Goal: Task Accomplishment & Management: Manage account settings

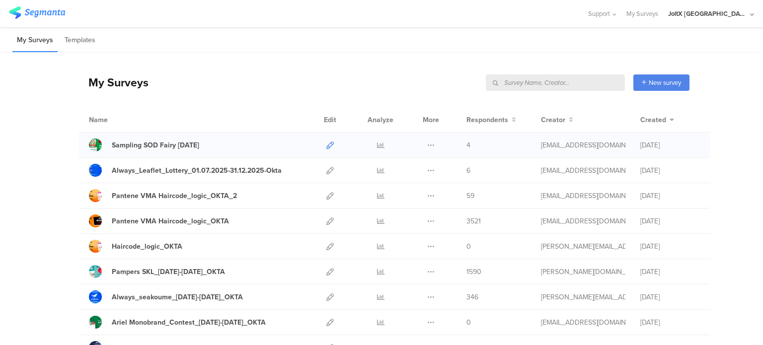
click at [328, 145] on icon at bounding box center [329, 145] width 7 height 7
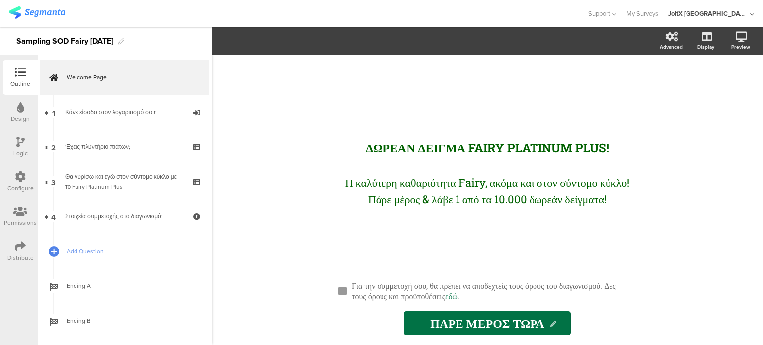
drag, startPoint x: 21, startPoint y: 229, endPoint x: 21, endPoint y: 249, distance: 19.9
click at [21, 229] on div "Permissions" at bounding box center [20, 216] width 35 height 35
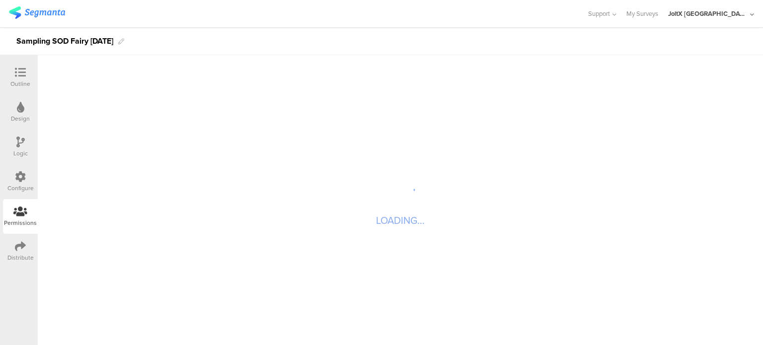
click at [21, 249] on icon at bounding box center [20, 246] width 11 height 11
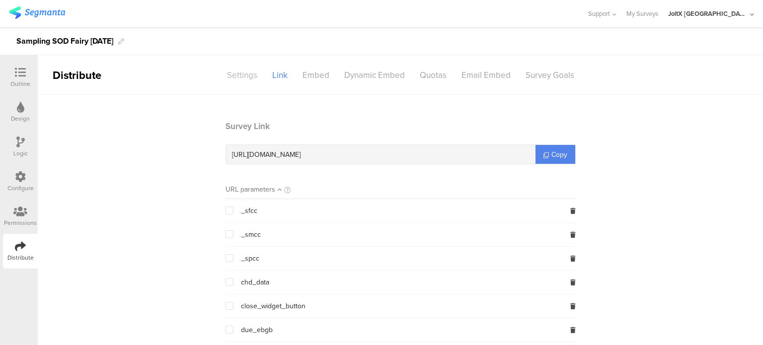
click at [254, 69] on div "Settings" at bounding box center [242, 75] width 45 height 17
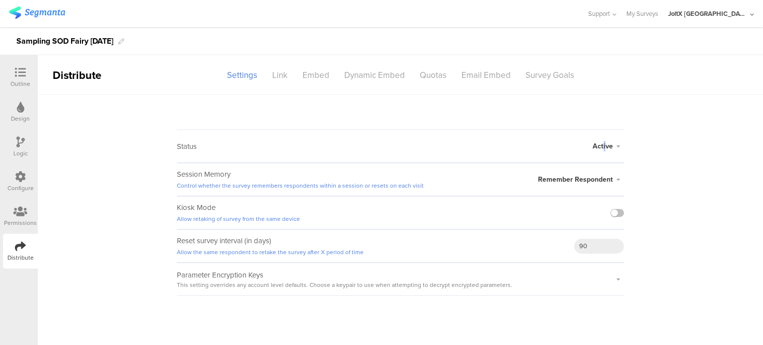
click at [605, 148] on span "Active" at bounding box center [603, 146] width 20 height 10
click at [553, 210] on li "Schedule" at bounding box center [567, 206] width 114 height 20
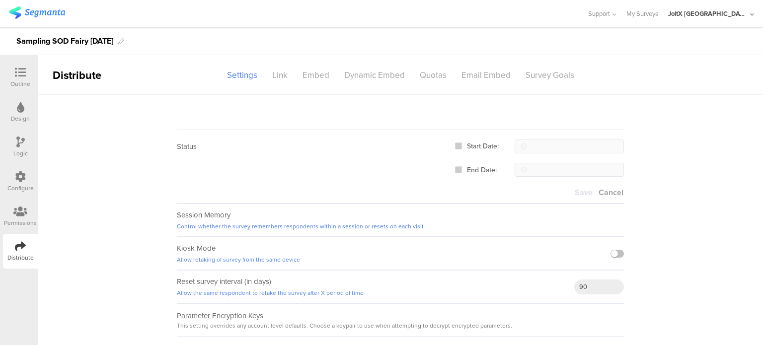
click at [598, 194] on span "Cancel" at bounding box center [610, 192] width 25 height 11
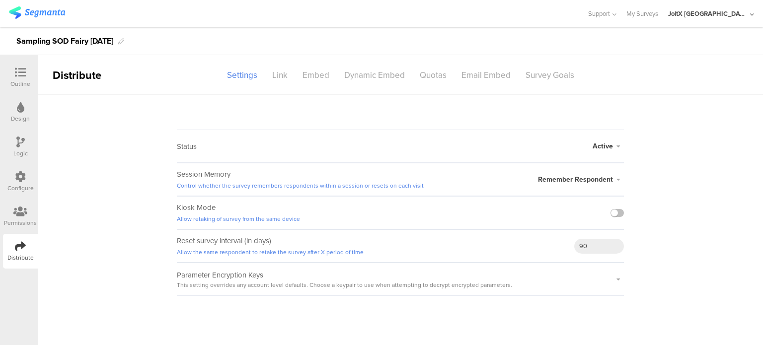
drag, startPoint x: 14, startPoint y: 77, endPoint x: 18, endPoint y: 84, distance: 8.3
click at [14, 77] on div at bounding box center [20, 73] width 20 height 12
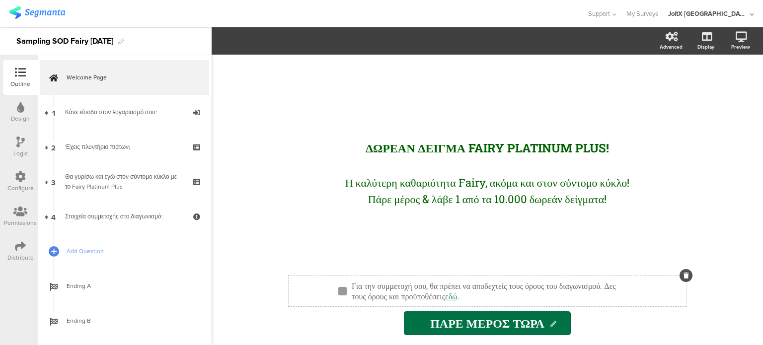
click at [432, 277] on sg-page-checkbox "Για την συμμετοχή σου, θα πρέπει να αποδεχτείς τους όρους του διαγωνισμού. Δες …" at bounding box center [487, 291] width 397 height 31
click at [605, 297] on div "Για την συμμετοχή σου, θα πρέπει να αποδεχτείς τους όρους του διαγωνισμού. Δες …" at bounding box center [491, 291] width 285 height 26
click at [607, 313] on div "Για την συμμετοχή σου, θα πρέπει να αποδεχτείς τους όρους του διαγωνισμού. Δες …" at bounding box center [487, 306] width 397 height 60
click at [610, 297] on div "Για την συμμετοχή σου, θα πρέπει να αποδεχτείς τους όρους του διαγωνισμού. Δες …" at bounding box center [491, 291] width 285 height 26
click at [570, 276] on sg-page-checkbox "Για την συμμετοχή σου, θα πρέπει να αποδεχτείς τους όρους του διαγωνισμού. Δες …" at bounding box center [487, 291] width 397 height 31
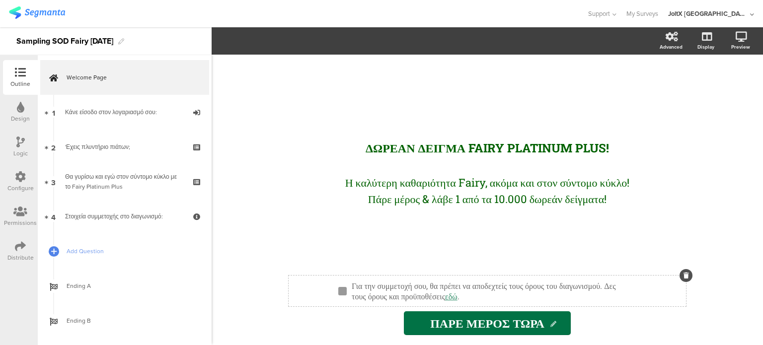
click at [598, 283] on div "Για την συμμετοχή σου, θα πρέπει να αποδεχτείς τους όρους του διαγωνισμού. Δες …" at bounding box center [491, 291] width 285 height 26
click at [685, 274] on icon at bounding box center [685, 276] width 5 height 6
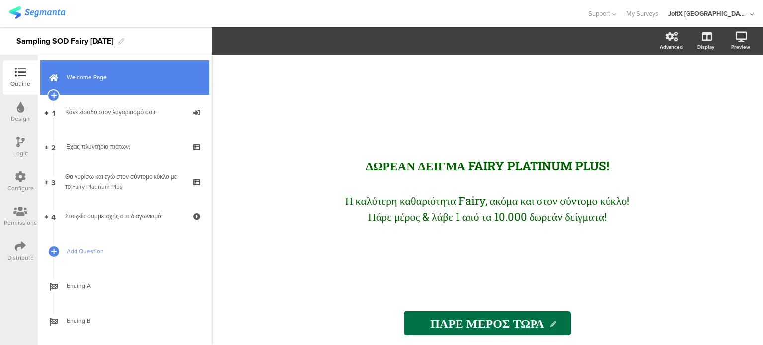
click at [110, 86] on link "Welcome Page" at bounding box center [124, 77] width 169 height 35
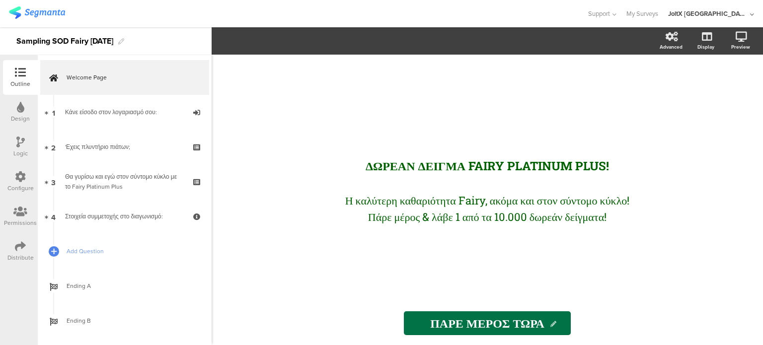
click at [430, 274] on div "ΔΩΡΕΑΝ ΔΕΙΓΜΑ FAIRY PLATINUM PLUS! ΔΩΡΕΑΝ ΔΕΙΓΜΑ FAIRY PLATINUM PLUS! Η καλύτερ…" at bounding box center [487, 178] width 397 height 247
drag, startPoint x: 430, startPoint y: 274, endPoint x: 403, endPoint y: 236, distance: 46.0
click at [403, 253] on div "ΔΩΡΕΑΝ ΔΕΙΓΜΑ FAIRY PLATINUM PLUS! ΔΩΡΕΑΝ ΔΕΙΓΜΑ FAIRY PLATINUM PLUS! Η καλύτερ…" at bounding box center [487, 178] width 397 height 247
click at [610, 15] on span "Support" at bounding box center [599, 13] width 22 height 9
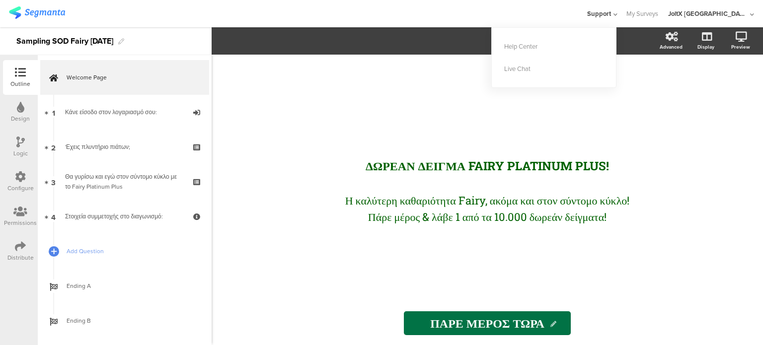
drag, startPoint x: 713, startPoint y: 124, endPoint x: 697, endPoint y: 35, distance: 90.4
click at [711, 114] on div "ΔΩΡΕΑΝ ΔΕΙΓΜΑ FAIRY PLATINUM PLUS! ΔΩΡΕΑΝ ΔΕΙΓΜΑ FAIRY PLATINUM PLUS! Η καλύτερ…" at bounding box center [487, 200] width 551 height 291
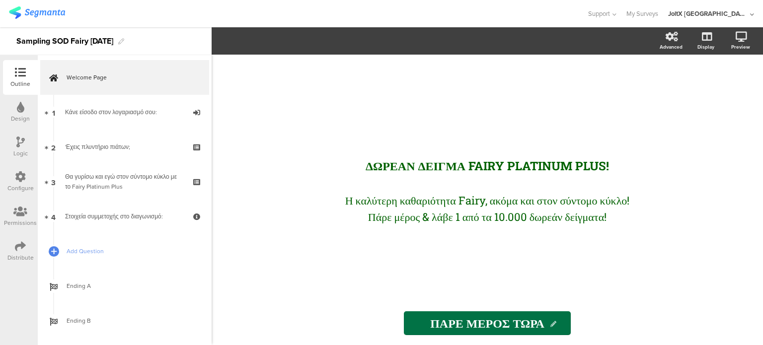
click at [724, 14] on div "JoltX [GEOGRAPHIC_DATA]" at bounding box center [707, 13] width 79 height 9
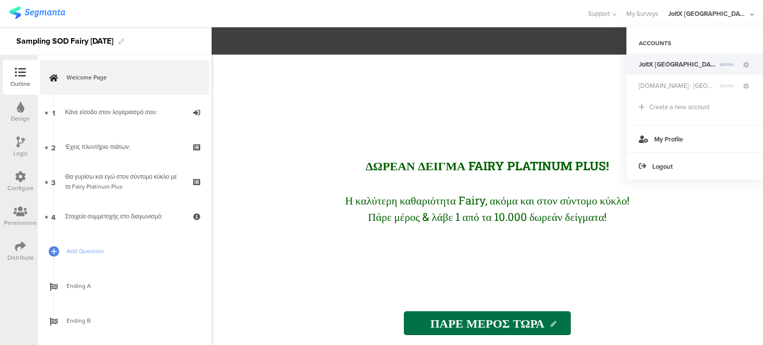
click at [498, 91] on div "ΔΩΡΕΑΝ ΔΕΙΓΜΑ FAIRY PLATINUM PLUS! ΔΩΡΕΑΝ ΔΕΙΓΜΑ FAIRY PLATINUM PLUS! Η καλύτερ…" at bounding box center [487, 178] width 397 height 247
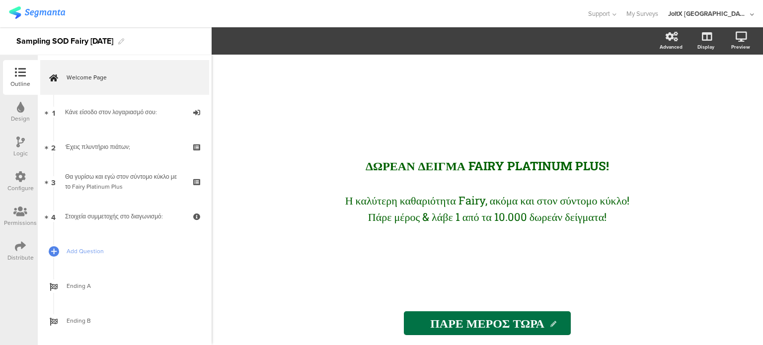
click at [17, 182] on div at bounding box center [20, 177] width 11 height 12
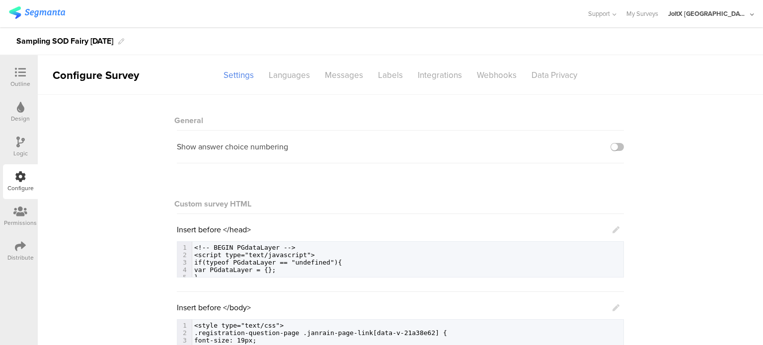
click at [17, 141] on icon at bounding box center [20, 142] width 8 height 11
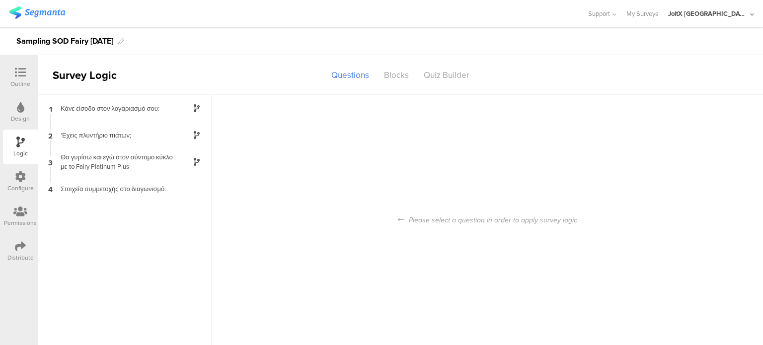
click at [26, 99] on div "Design" at bounding box center [20, 112] width 35 height 35
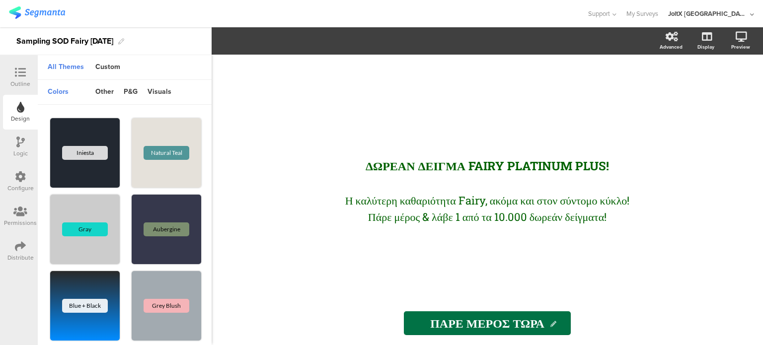
click at [23, 174] on icon at bounding box center [20, 176] width 11 height 11
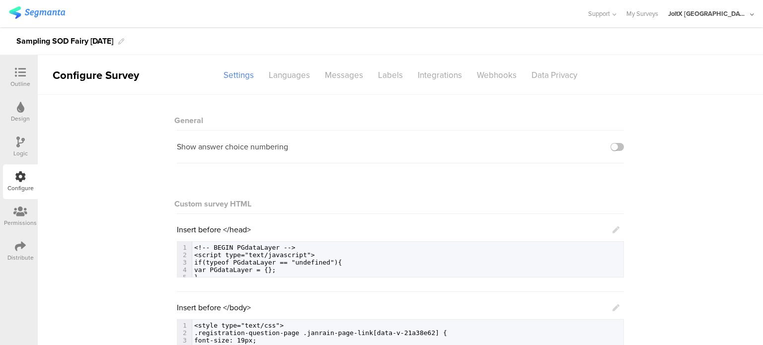
click at [3, 75] on div "Outline" at bounding box center [20, 77] width 35 height 35
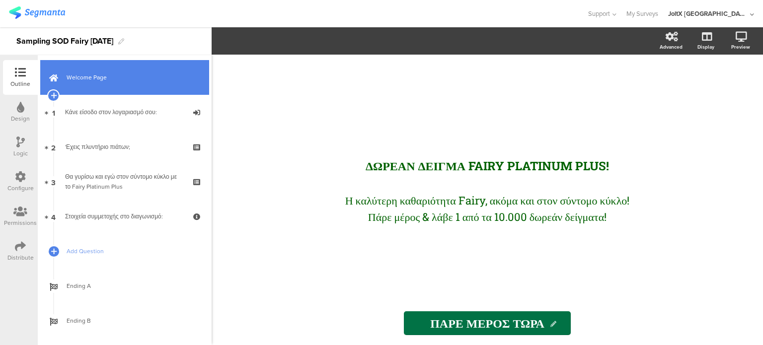
click at [103, 84] on link "Welcome Page" at bounding box center [124, 77] width 169 height 35
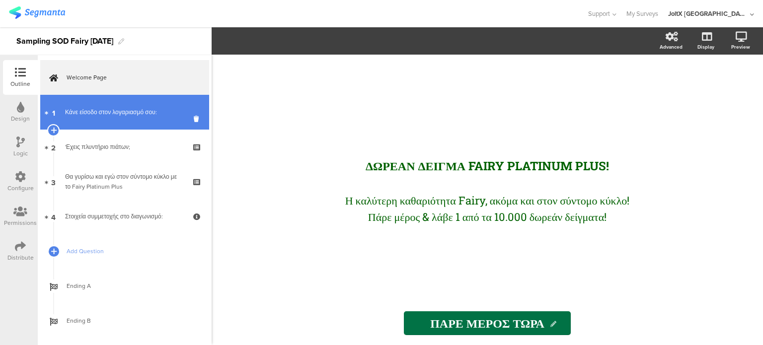
click at [103, 105] on link "1 Κάνε είσοδο στον λογαριασμό σου:" at bounding box center [124, 112] width 169 height 35
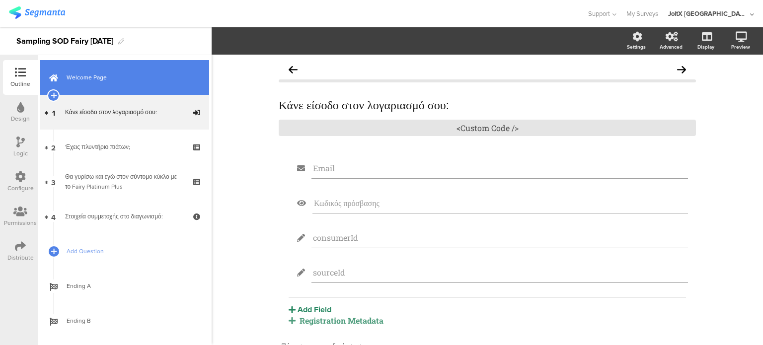
click at [111, 80] on span "Welcome Page" at bounding box center [130, 78] width 127 height 10
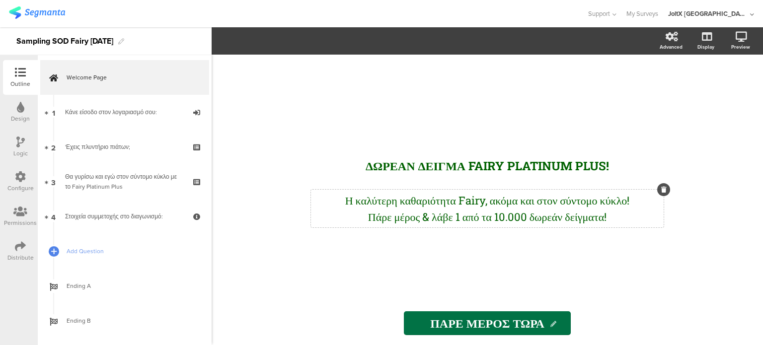
click at [409, 225] on div "Η καλύτερη καθαριότητα Fairy, ακόμα και στον σύντομο κύκλο! Πάρε μέρος & λάβε 1…" at bounding box center [487, 209] width 353 height 38
click at [421, 258] on div "ΔΩΡΕΑΝ ΔΕΙΓΜΑ FAIRY PLATINUM PLUS! ΔΩΡΕΑΝ ΔΕΙΓΜΑ FAIRY PLATINUM PLUS! Η καλύτερ…" at bounding box center [487, 178] width 397 height 247
click at [418, 216] on div "Η καλύτερη καθαριότητα Fairy, ακόμα και στον σύντομο κύκλο! Πάρε μέρος & λάβε 1…" at bounding box center [487, 209] width 353 height 38
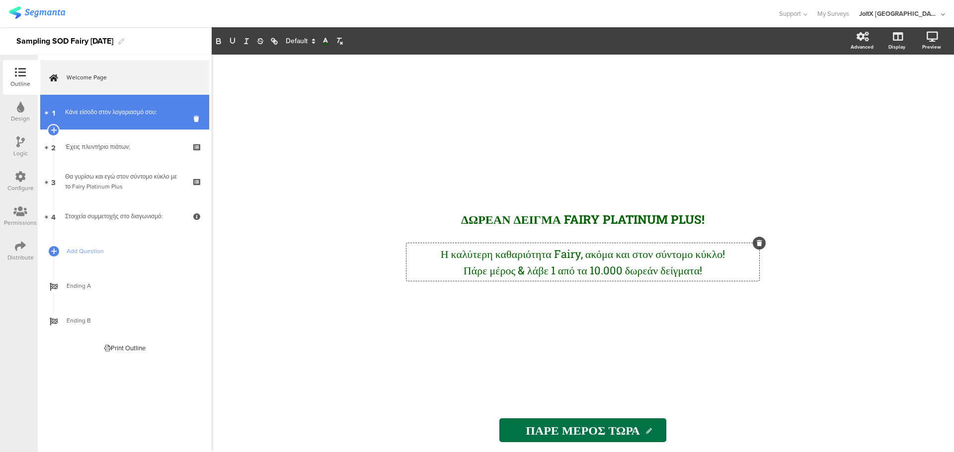
click at [138, 105] on link "1 Κάνε είσοδο στον λογαριασμό σου:" at bounding box center [124, 112] width 169 height 35
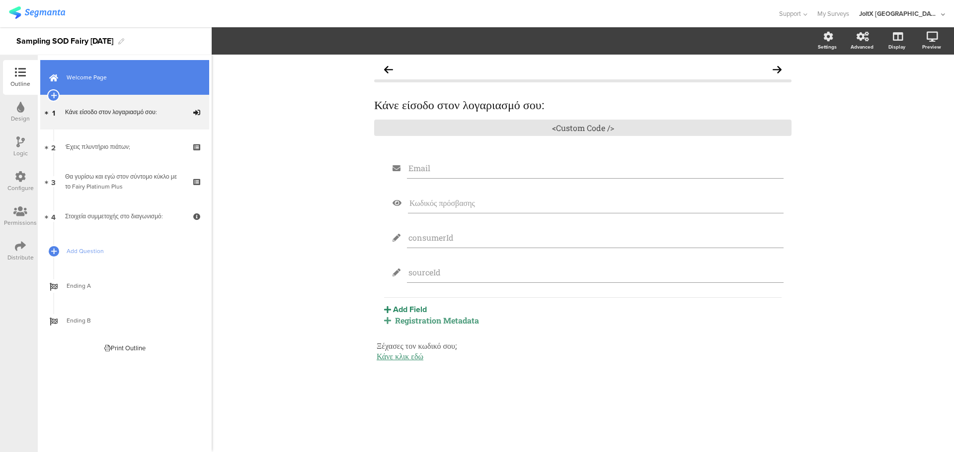
click at [137, 77] on span "Welcome Page" at bounding box center [130, 78] width 127 height 10
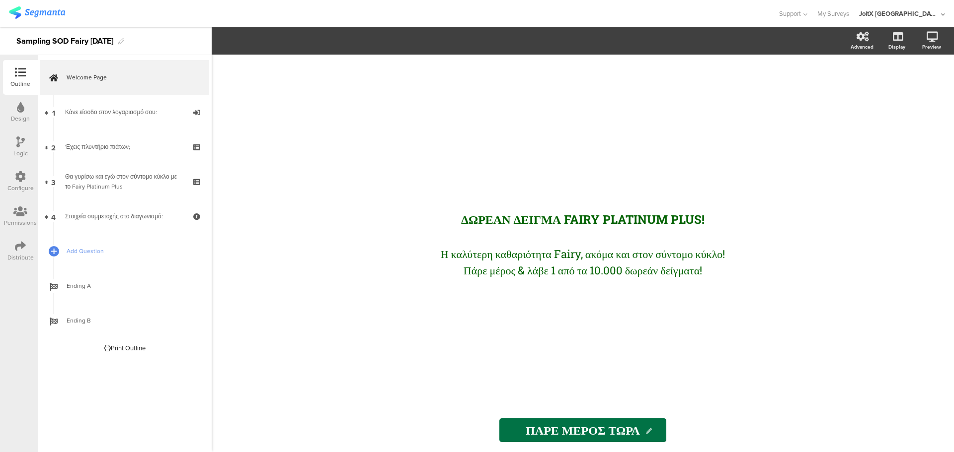
drag, startPoint x: 491, startPoint y: 347, endPoint x: 484, endPoint y: 342, distance: 9.0
click at [484, 342] on div "ΔΩΡΕΑΝ ΔΕΙΓΜΑ FAIRY PLATINUM PLUS! ΔΩΡΕΑΝ ΔΕΙΓΜΑ FAIRY PLATINUM PLUS! Η καλύτερ…" at bounding box center [582, 232] width 397 height 354
click at [555, 345] on div "ΔΩΡΕΑΝ ΔΕΙΓΜΑ FAIRY PLATINUM PLUS! ΔΩΡΕΑΝ ΔΕΙΓΜΑ FAIRY PLATINUM PLUS! Η καλύτερ…" at bounding box center [582, 232] width 397 height 354
click at [556, 345] on div "ΔΩΡΕΑΝ ΔΕΙΓΜΑ FAIRY PLATINUM PLUS! ΔΩΡΕΑΝ ΔΕΙΓΜΑ FAIRY PLATINUM PLUS! Η καλύτερ…" at bounding box center [582, 232] width 397 height 354
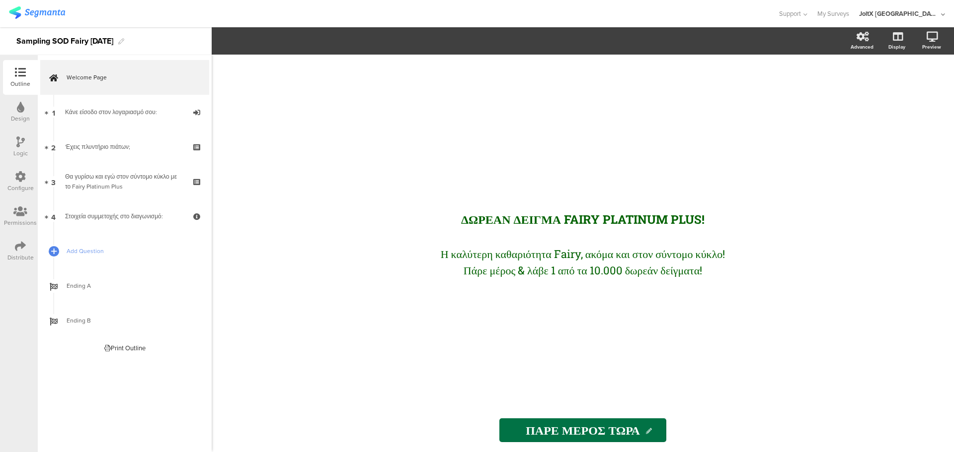
click at [556, 345] on div "ΔΩΡΕΑΝ ΔΕΙΓΜΑ FAIRY PLATINUM PLUS! ΔΩΡΕΑΝ ΔΕΙΓΜΑ FAIRY PLATINUM PLUS! Η καλύτερ…" at bounding box center [582, 232] width 397 height 354
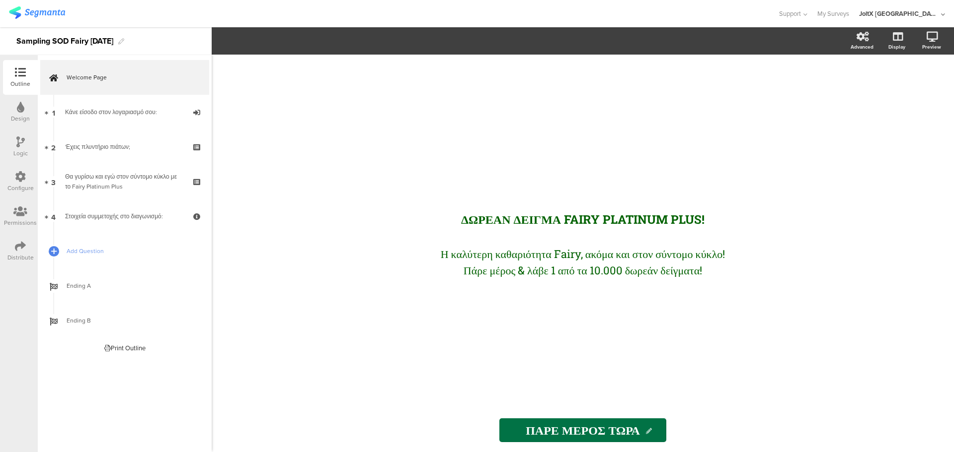
click at [556, 345] on div "ΔΩΡΕΑΝ ΔΕΙΓΜΑ FAIRY PLATINUM PLUS! ΔΩΡΕΑΝ ΔΕΙΓΜΑ FAIRY PLATINUM PLUS! Η καλύτερ…" at bounding box center [582, 232] width 397 height 354
click at [762, 85] on label at bounding box center [857, 85] width 13 height 8
click at [0, 0] on input "checkbox" at bounding box center [0, 0] width 0 height 0
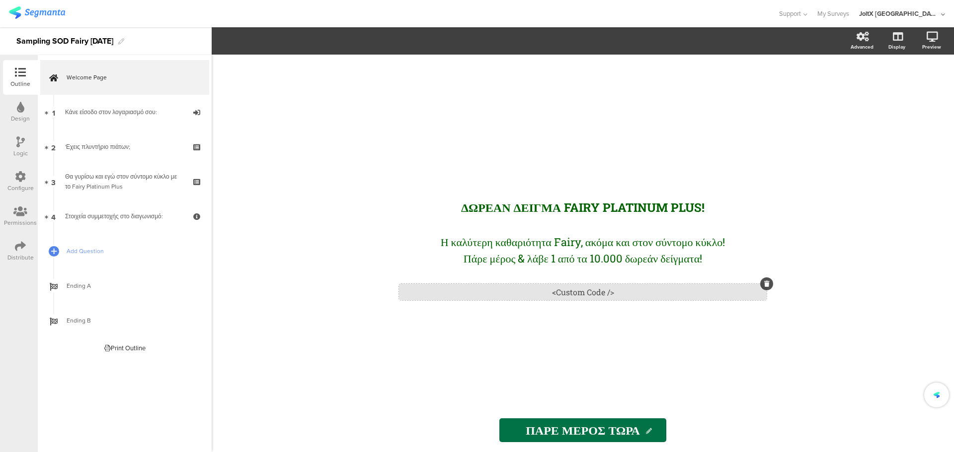
click at [595, 295] on div "<Custom Code />" at bounding box center [583, 292] width 368 height 16
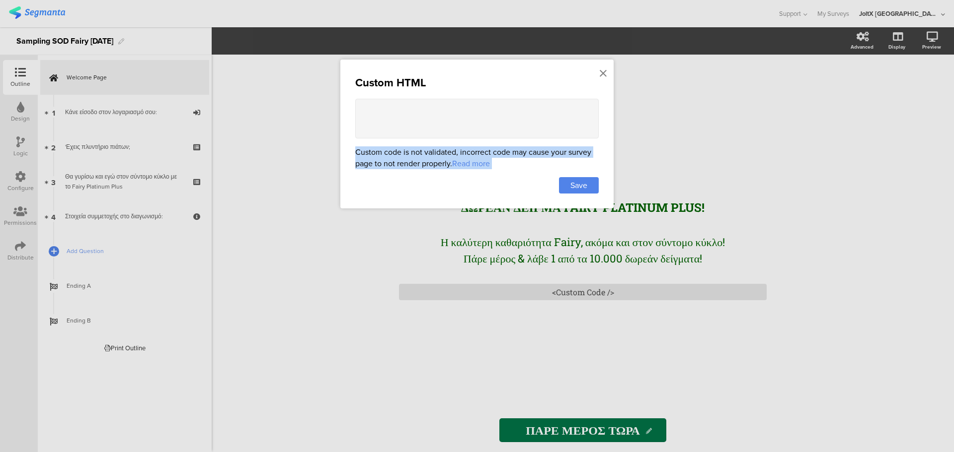
drag, startPoint x: 570, startPoint y: 186, endPoint x: 589, endPoint y: 100, distance: 88.4
click at [583, 113] on div "Custom HTML Custom code is not validated, incorrect code may cause your survey …" at bounding box center [476, 134] width 273 height 149
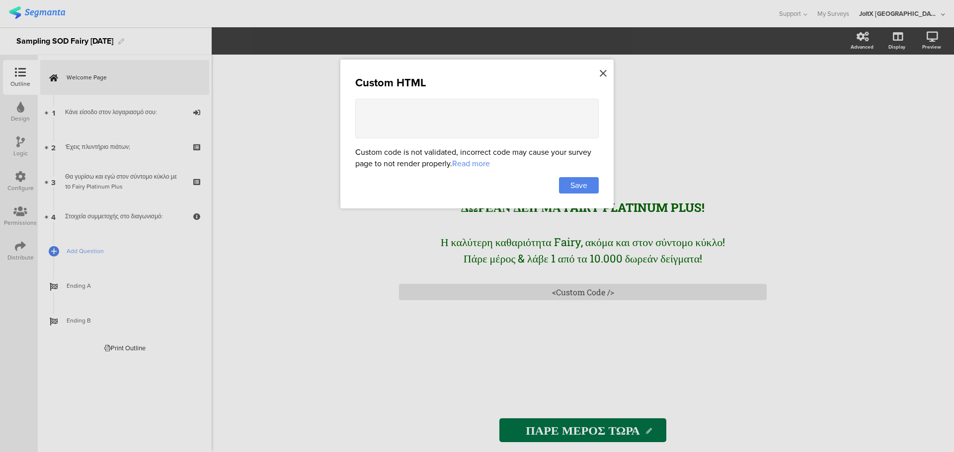
click at [599, 77] on div at bounding box center [602, 74] width 9 height 18
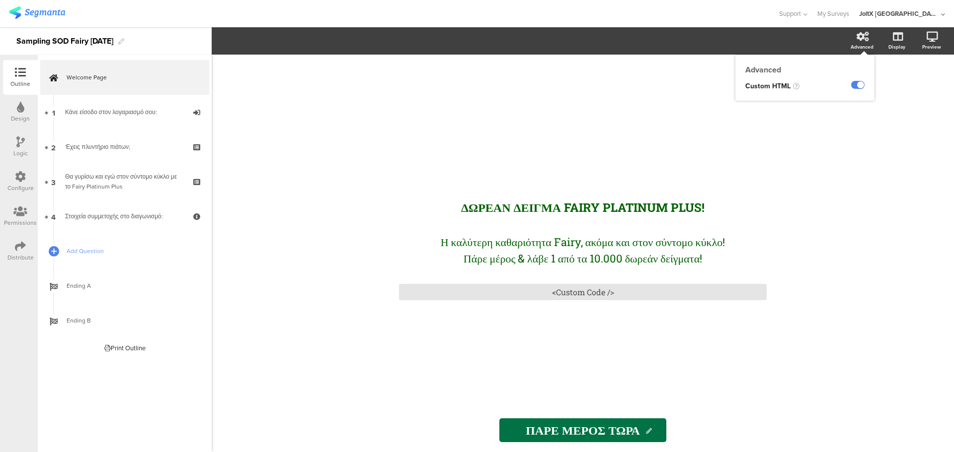
click at [762, 38] on icon at bounding box center [862, 37] width 12 height 10
click at [762, 88] on label at bounding box center [857, 85] width 13 height 8
click at [0, 0] on input "checkbox" at bounding box center [0, 0] width 0 height 0
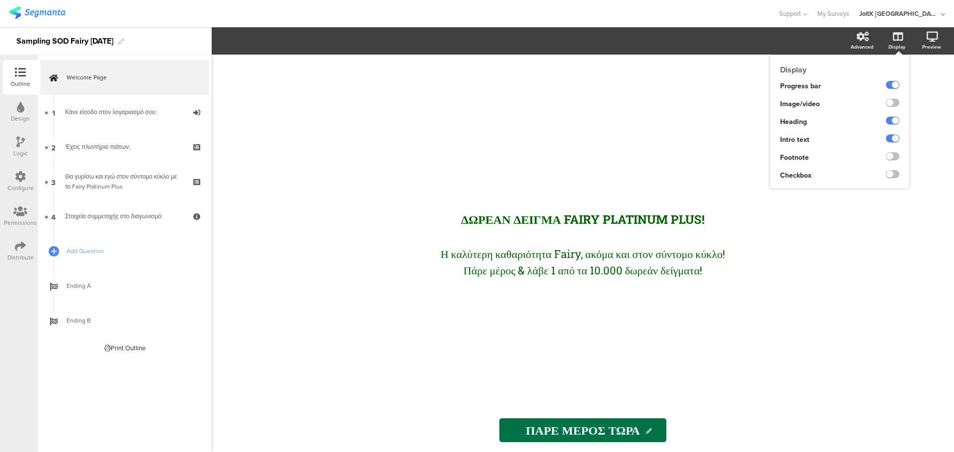
click at [762, 45] on div "Display" at bounding box center [896, 46] width 17 height 7
click at [762, 175] on label at bounding box center [892, 174] width 13 height 8
click at [0, 0] on input "checkbox" at bounding box center [0, 0] width 0 height 0
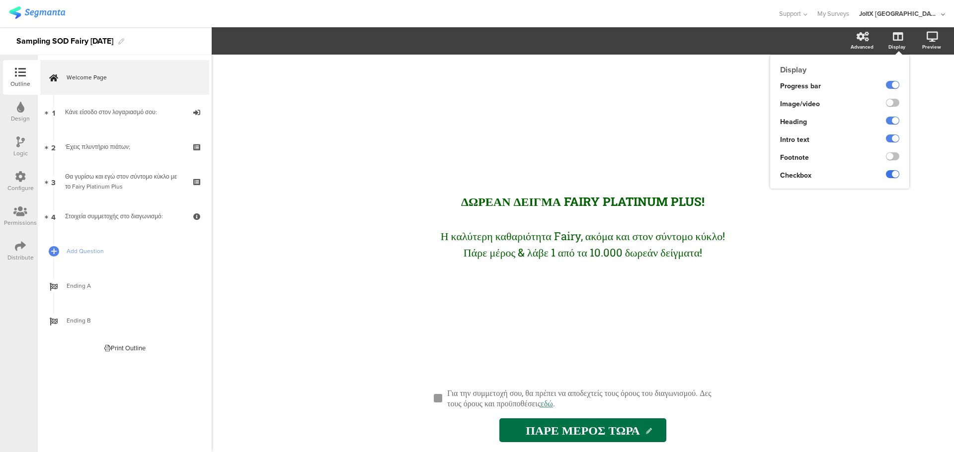
click at [762, 175] on label at bounding box center [892, 174] width 13 height 8
click at [0, 0] on input "checkbox" at bounding box center [0, 0] width 0 height 0
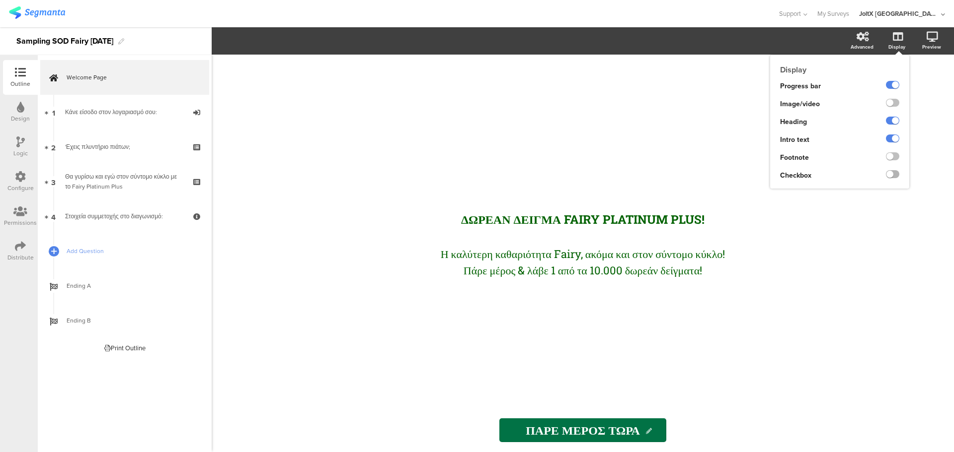
click at [762, 173] on label at bounding box center [892, 174] width 13 height 8
click at [0, 0] on input "checkbox" at bounding box center [0, 0] width 0 height 0
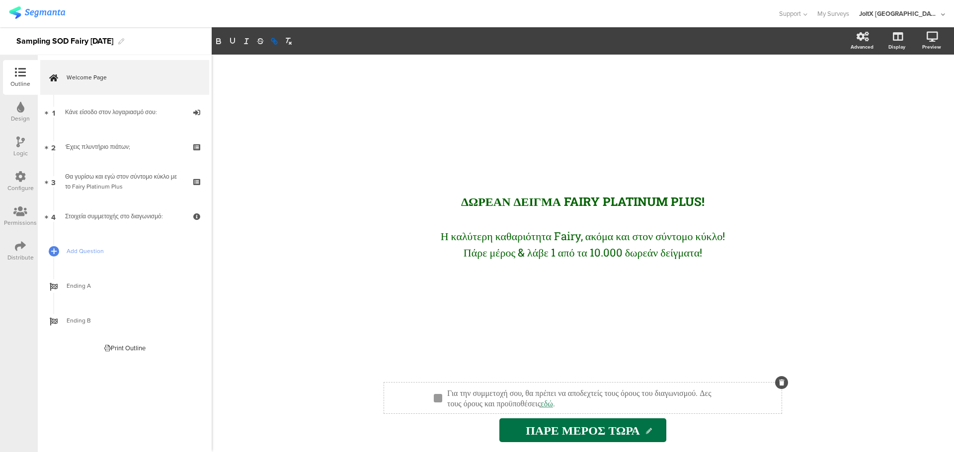
drag, startPoint x: 638, startPoint y: 404, endPoint x: 648, endPoint y: 408, distance: 10.7
click at [649, 345] on div "Για την συμμετοχή σου, θα πρέπει να αποδεχτείς τους όρους του διαγωνισμού. Δες …" at bounding box center [587, 398] width 285 height 26
click at [553, 345] on link "εδώ" at bounding box center [546, 403] width 12 height 10
click at [351, 307] on div "ΔΩΡΕΑΝ ΔΕΙΓΜΑ FAIRY PLATINUM PLUS! ΔΩΡΕΑΝ ΔΕΙΓΜΑ FAIRY PLATINUM PLUS! Η καλύτερ…" at bounding box center [583, 254] width 742 height 398
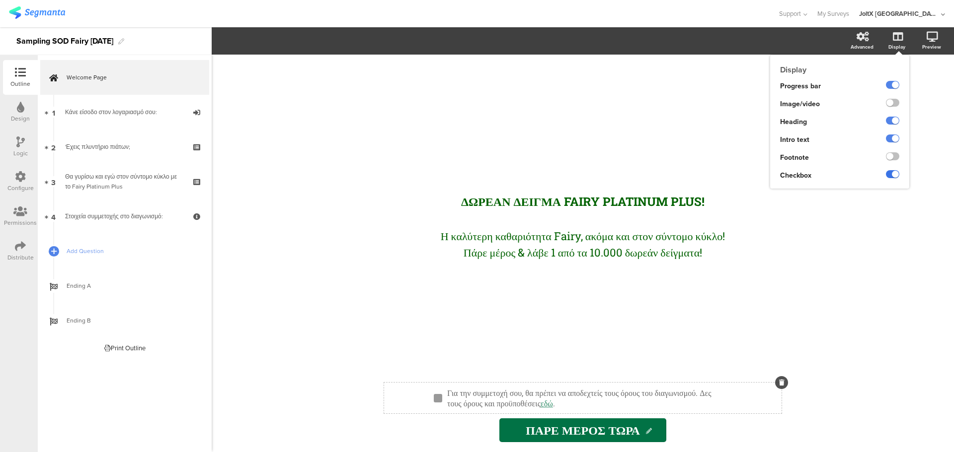
click at [762, 171] on label at bounding box center [892, 174] width 13 height 8
click at [0, 0] on input "checkbox" at bounding box center [0, 0] width 0 height 0
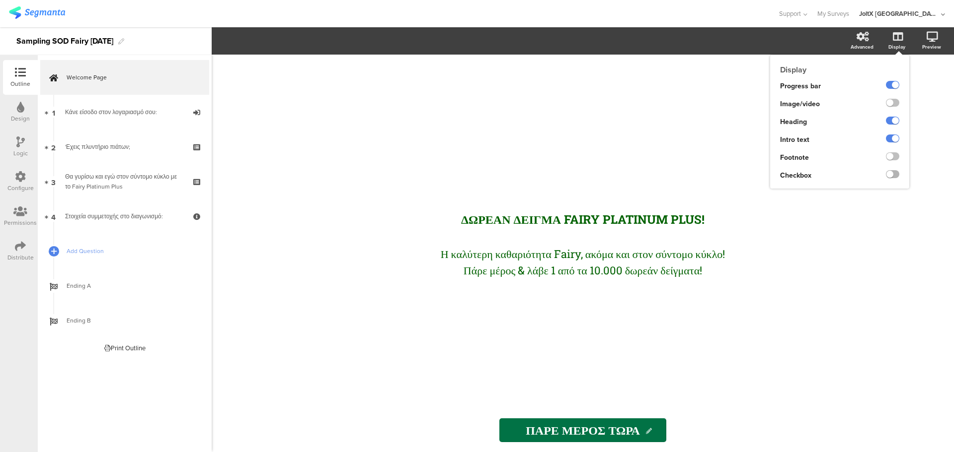
click at [762, 174] on label at bounding box center [892, 174] width 13 height 8
click at [0, 0] on input "checkbox" at bounding box center [0, 0] width 0 height 0
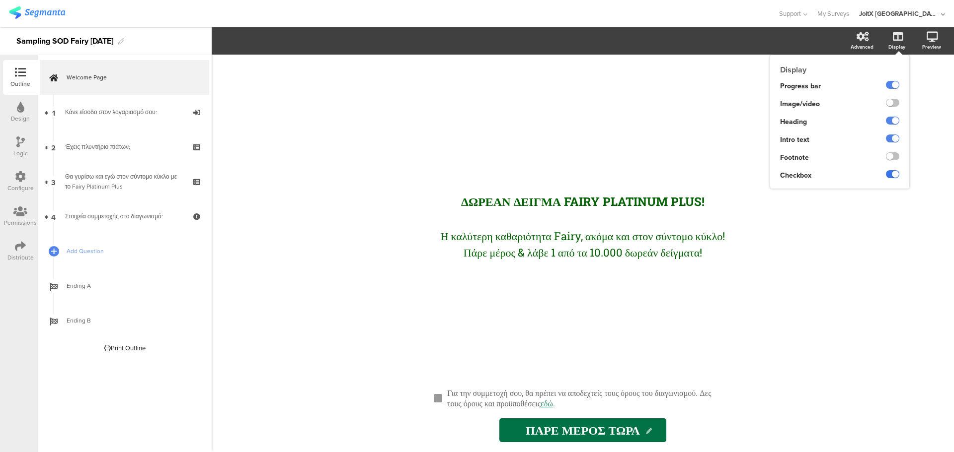
click at [762, 174] on label at bounding box center [892, 174] width 13 height 8
click at [0, 0] on input "checkbox" at bounding box center [0, 0] width 0 height 0
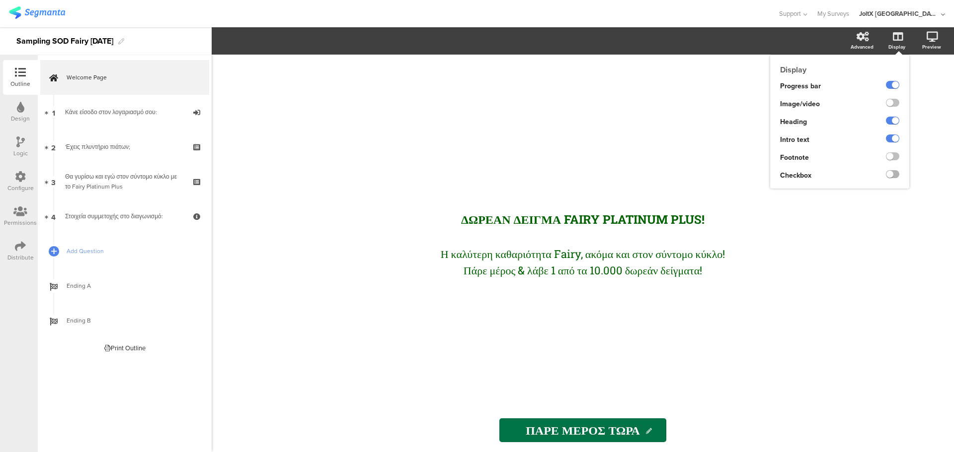
click at [762, 174] on label at bounding box center [892, 174] width 13 height 8
click at [0, 0] on input "checkbox" at bounding box center [0, 0] width 0 height 0
